Goal: Find contact information

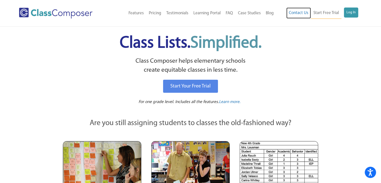
click at [305, 13] on link "Contact Us" at bounding box center [298, 13] width 25 height 11
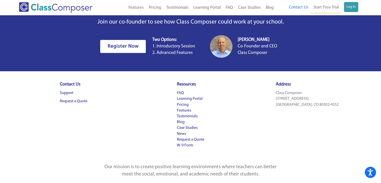
scroll to position [231, 0]
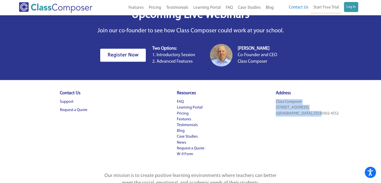
drag, startPoint x: 287, startPoint y: 100, endPoint x: 325, endPoint y: 113, distance: 40.5
click at [328, 112] on div "Address Class Composer 2101 Pearl Street Boulder, CO 80302-4552" at bounding box center [307, 108] width 117 height 41
copy p "Class Composer 2101 Pearl Street Boulder, CO 80302-4552"
